Goal: Find specific page/section: Find specific page/section

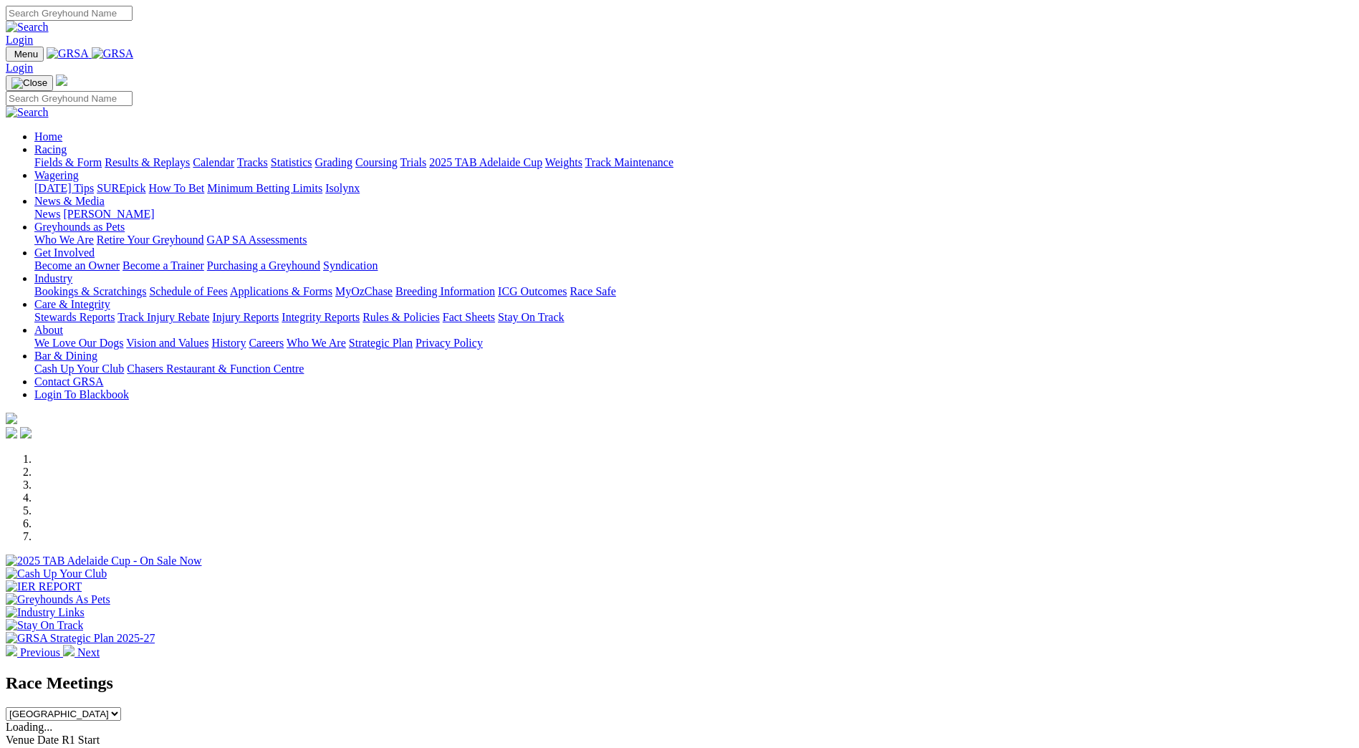
scroll to position [358, 0]
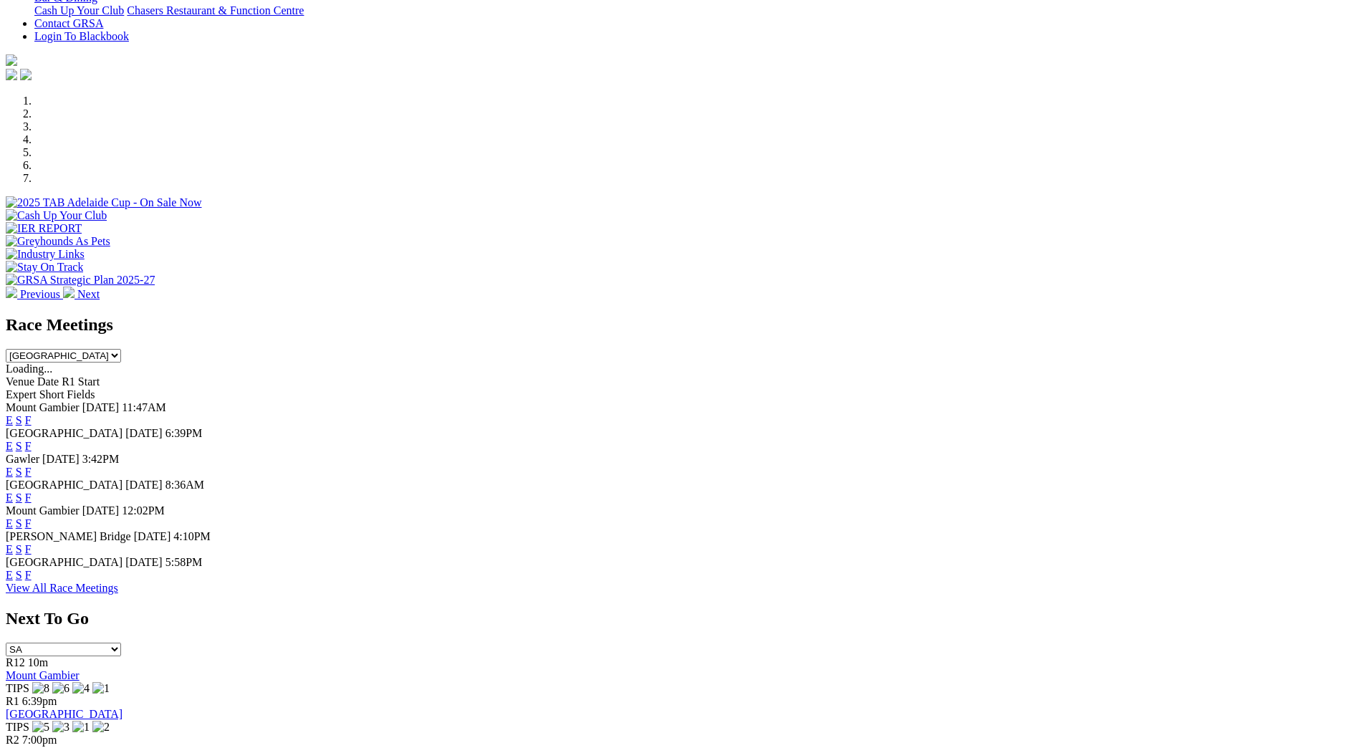
drag, startPoint x: 0, startPoint y: 0, endPoint x: 864, endPoint y: 602, distance: 1053.2
click at [32, 581] on link "F" at bounding box center [28, 575] width 6 height 12
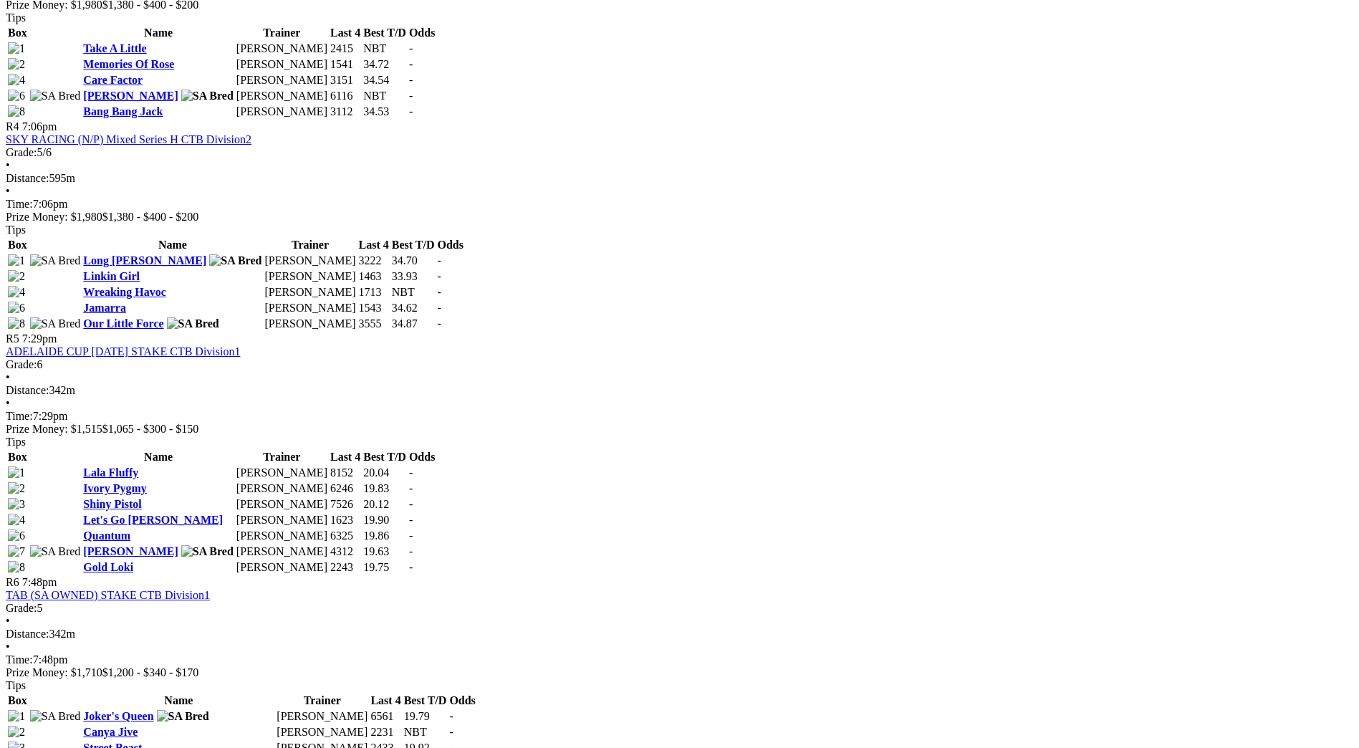
scroll to position [1289, 0]
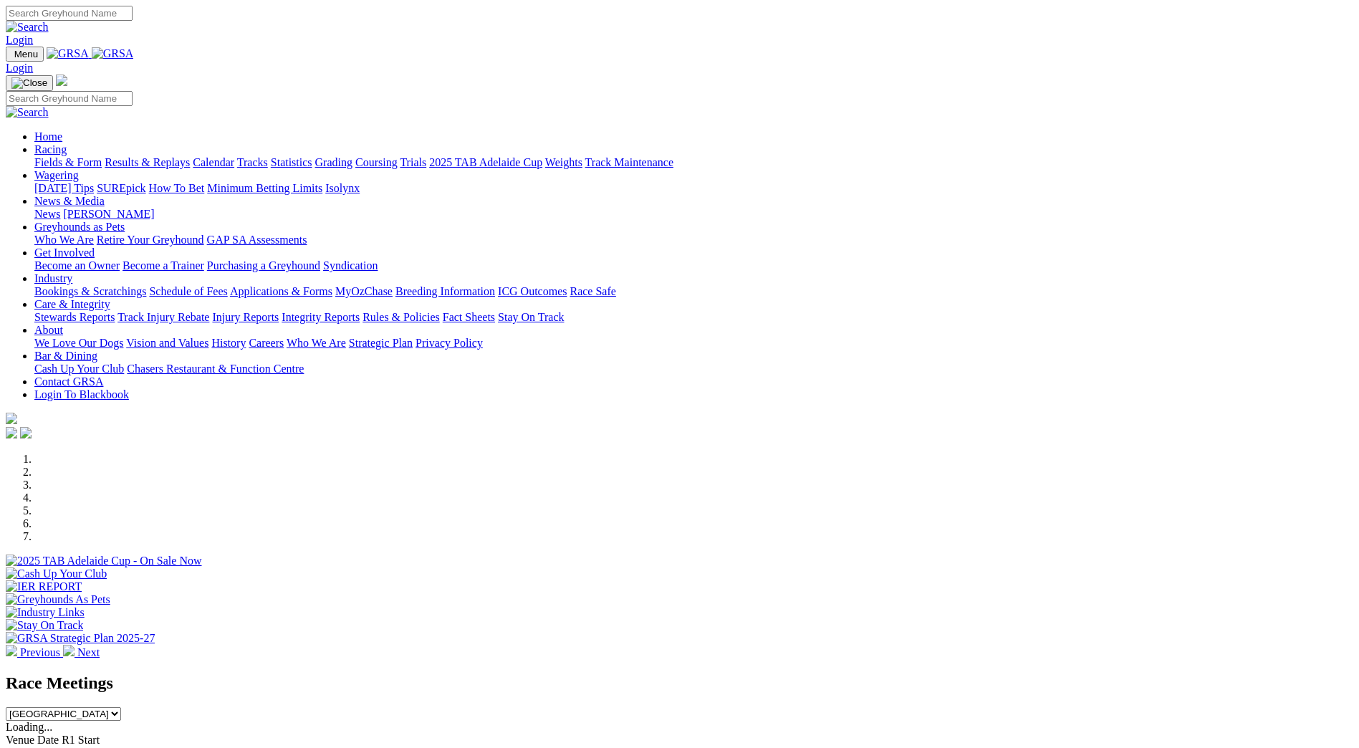
scroll to position [358, 0]
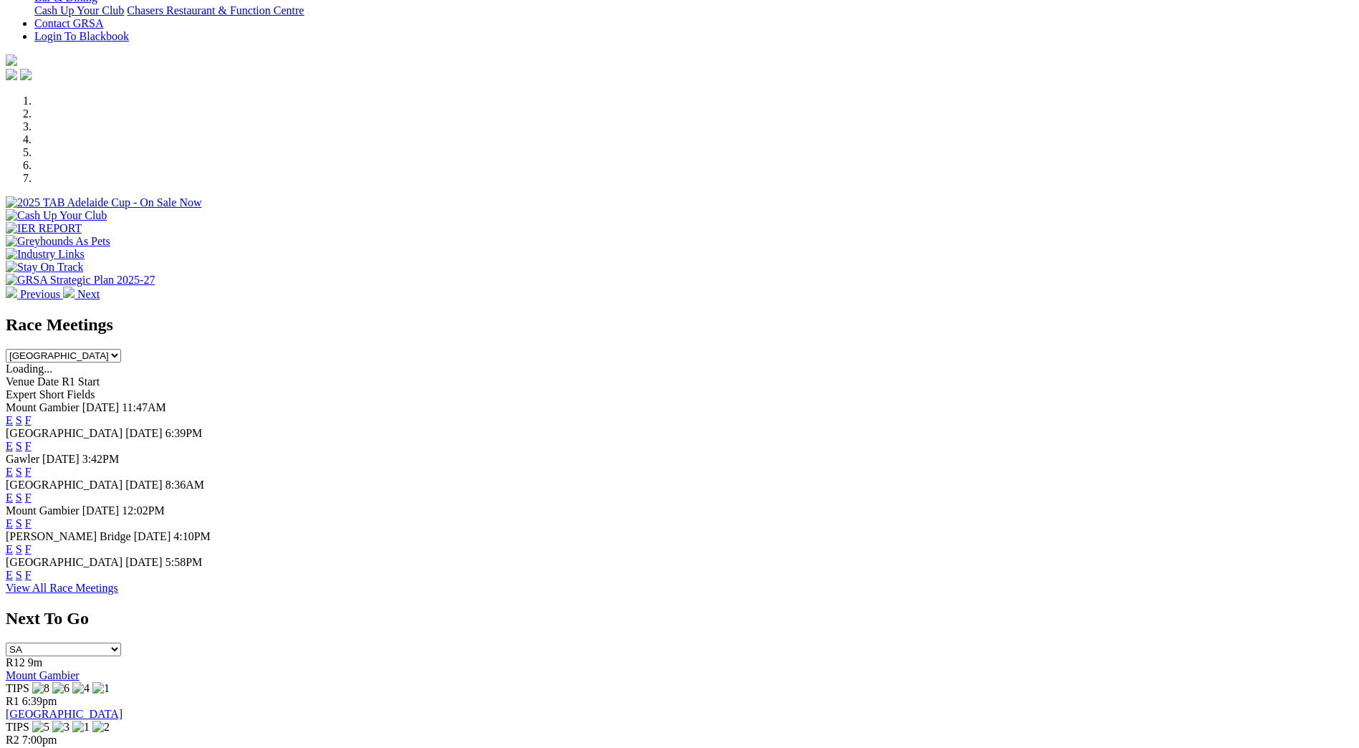
click at [32, 466] on link "F" at bounding box center [28, 472] width 6 height 12
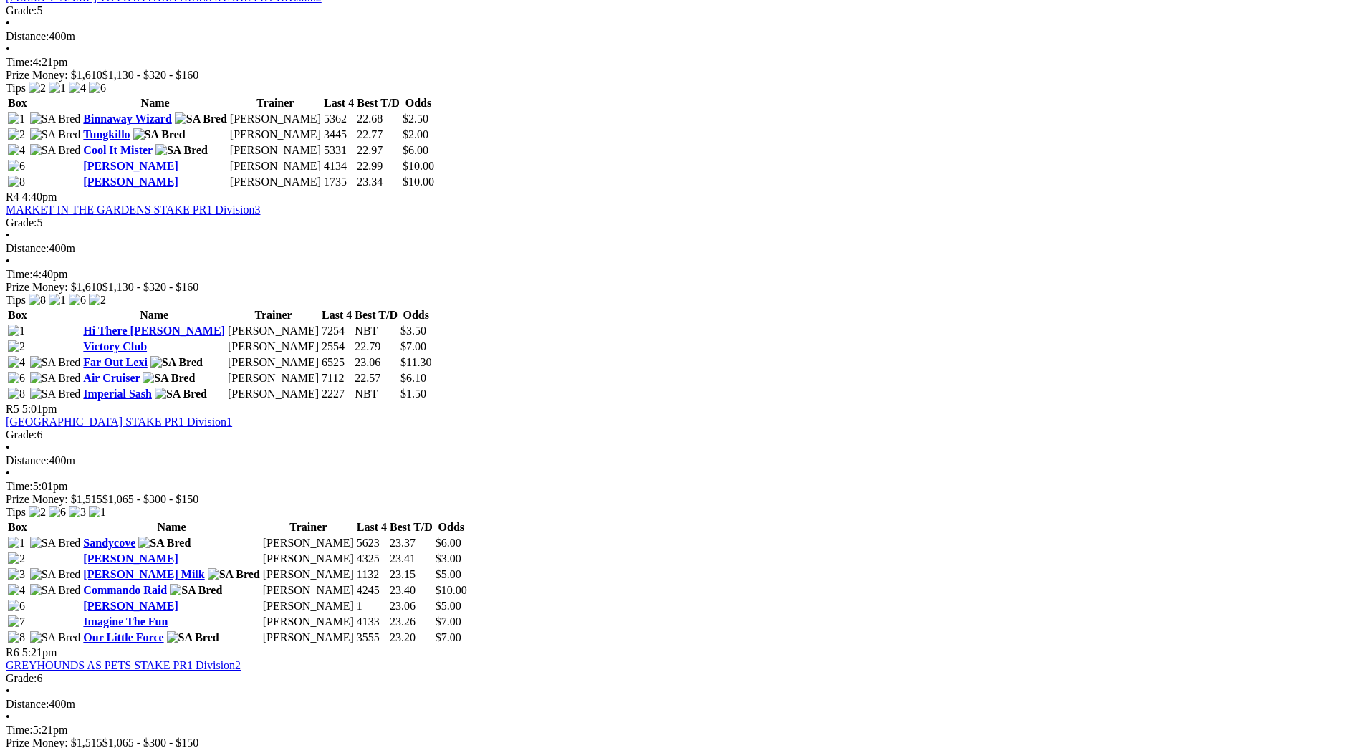
scroll to position [1218, 0]
